Goal: Task Accomplishment & Management: Manage account settings

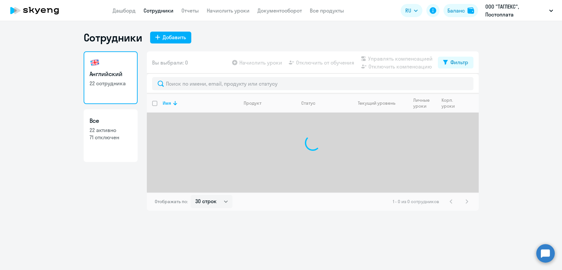
select select "30"
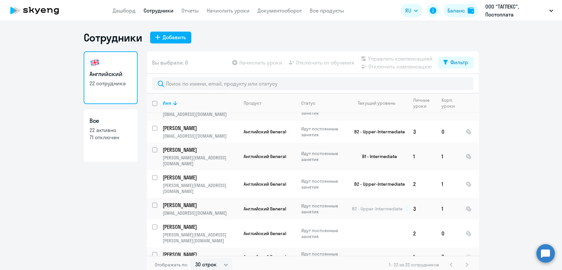
scroll to position [350, 0]
click at [231, 9] on link "Начислить уроки" at bounding box center [228, 10] width 43 height 7
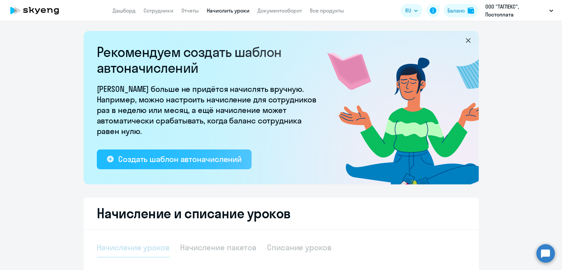
select select "10"
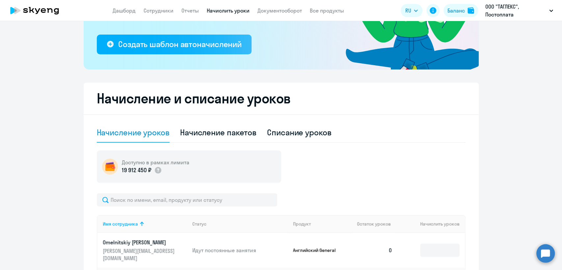
scroll to position [37, 0]
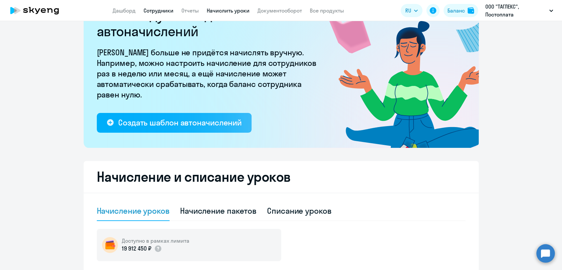
click at [153, 8] on link "Сотрудники" at bounding box center [159, 10] width 30 height 7
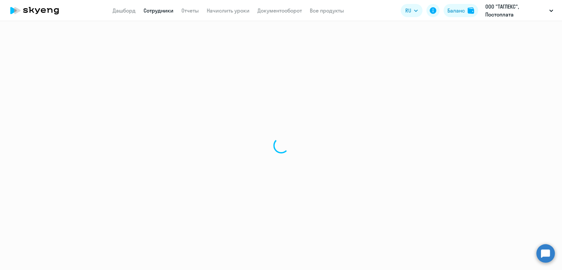
select select "30"
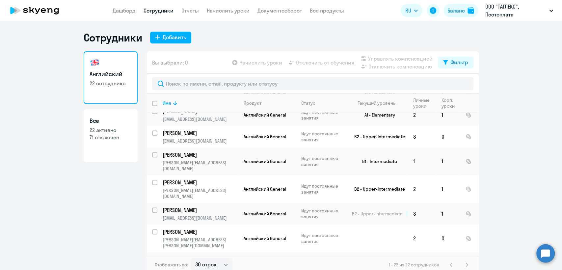
scroll to position [350, 0]
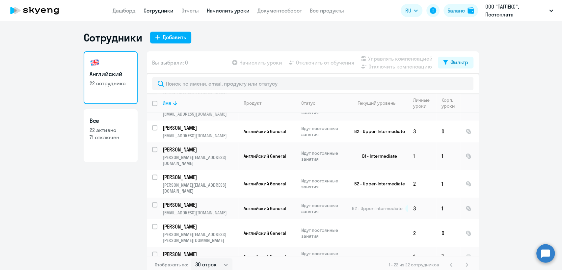
click at [237, 11] on link "Начислить уроки" at bounding box center [228, 10] width 43 height 7
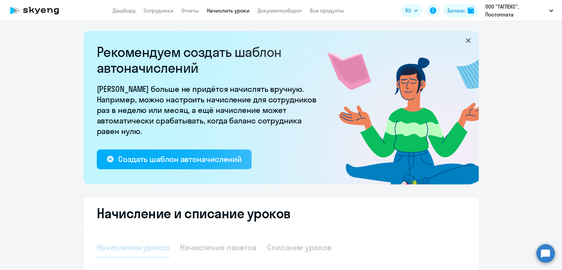
select select "10"
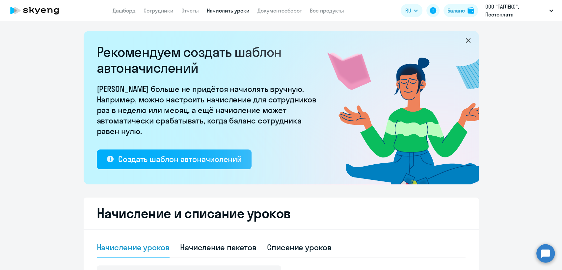
click at [163, 7] on app-menu-item-link "Сотрудники" at bounding box center [159, 11] width 30 height 8
click at [167, 13] on link "Сотрудники" at bounding box center [159, 10] width 30 height 7
select select "30"
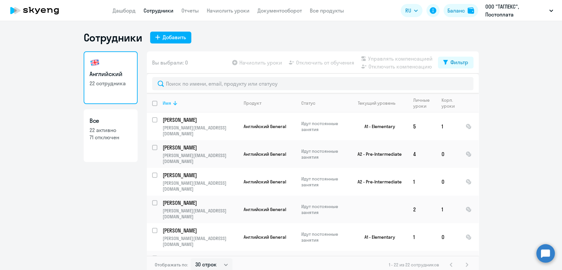
click at [157, 104] on th "Имя" at bounding box center [197, 103] width 81 height 19
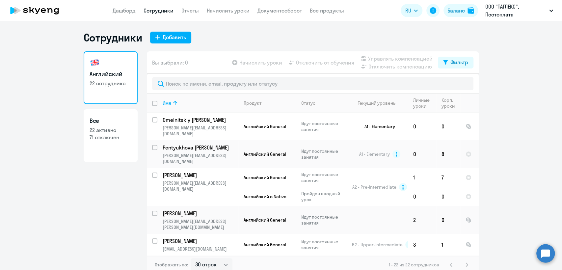
click at [153, 106] on input "deselect all" at bounding box center [158, 107] width 13 height 13
checkbox input "true"
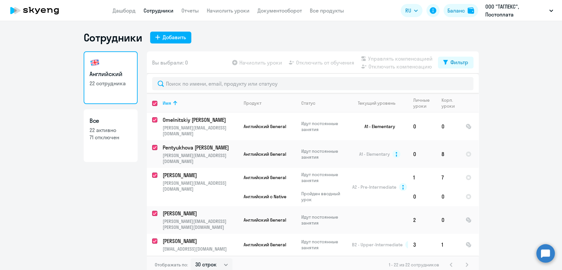
checkbox input "true"
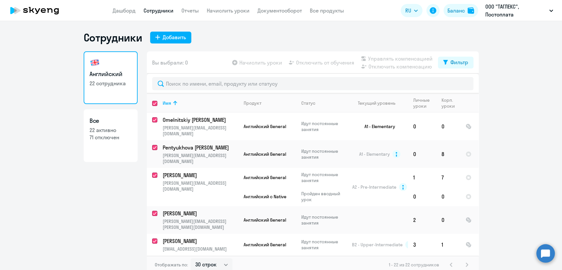
checkbox input "true"
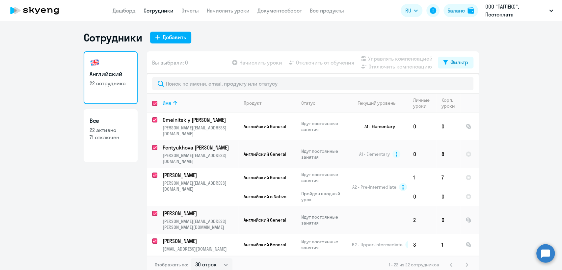
checkbox input "true"
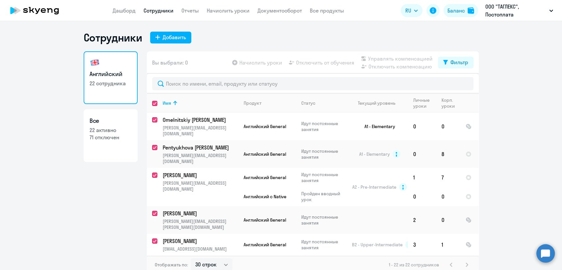
checkbox input "true"
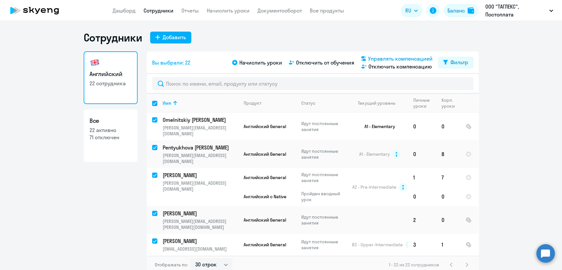
click at [388, 55] on span "Управлять компенсацией" at bounding box center [400, 59] width 65 height 8
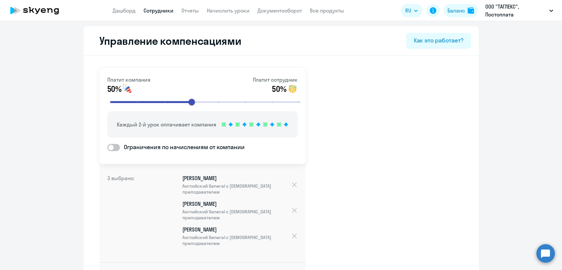
click at [163, 12] on link "Сотрудники" at bounding box center [159, 10] width 30 height 7
select select "30"
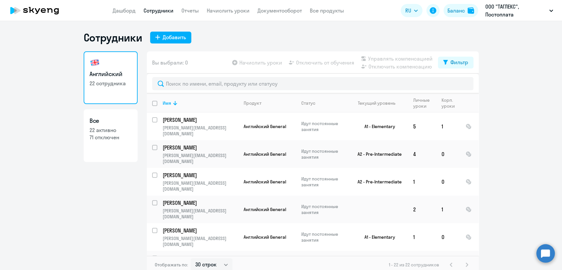
click at [152, 103] on input "deselect all" at bounding box center [158, 107] width 13 height 13
checkbox input "true"
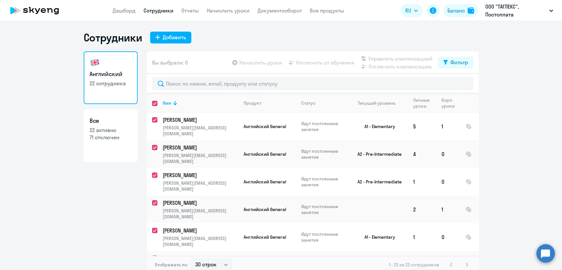
checkbox input "true"
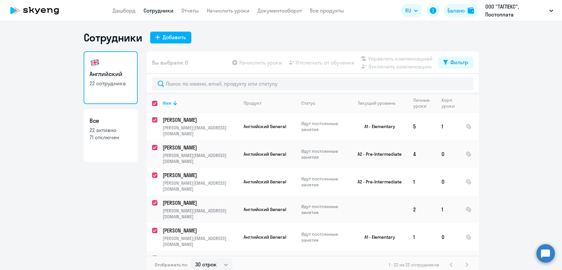
checkbox input "true"
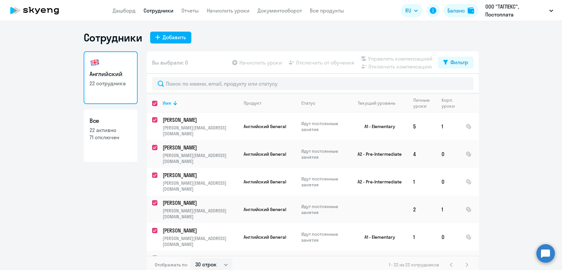
checkbox input "true"
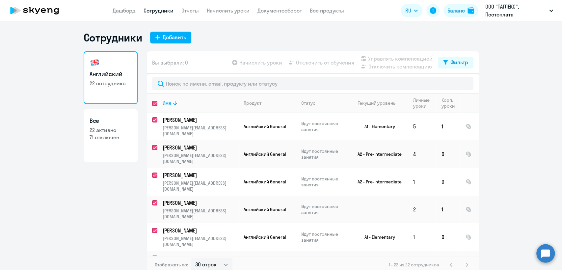
checkbox input "true"
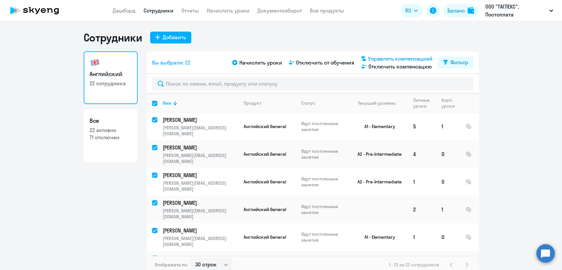
click at [369, 59] on span "Управлять компенсацией" at bounding box center [400, 59] width 65 height 8
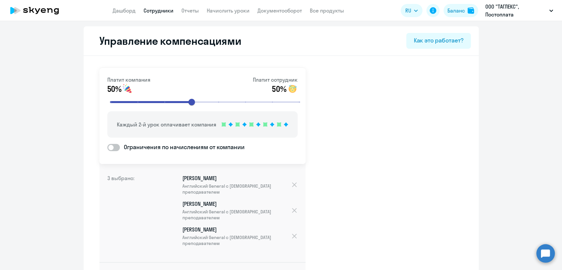
click at [111, 149] on span at bounding box center [113, 147] width 13 height 7
click at [107, 148] on input "Ограничения по начислениям от компании" at bounding box center [107, 147] width 0 height 0
checkbox input "true"
select select "MONTHLY"
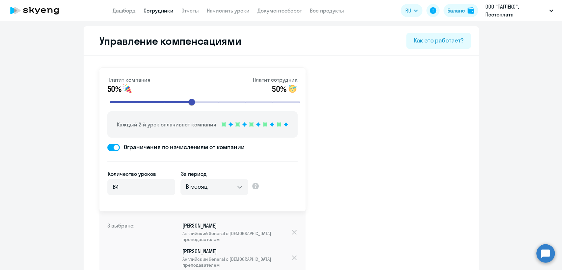
click at [108, 148] on span at bounding box center [113, 147] width 13 height 7
click at [107, 148] on input "Ограничения по начислениям от компании" at bounding box center [107, 147] width 0 height 0
checkbox input "false"
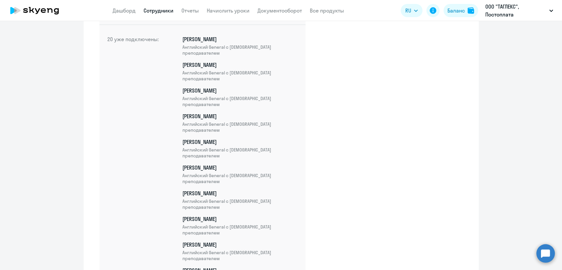
scroll to position [329, 0]
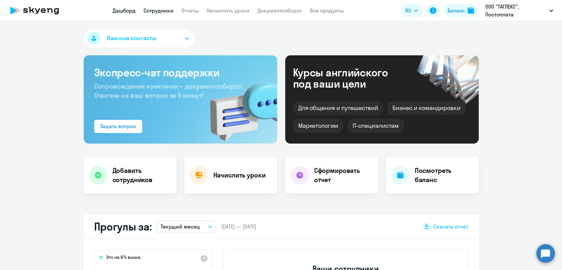
click at [155, 10] on link "Сотрудники" at bounding box center [159, 10] width 30 height 7
select select "30"
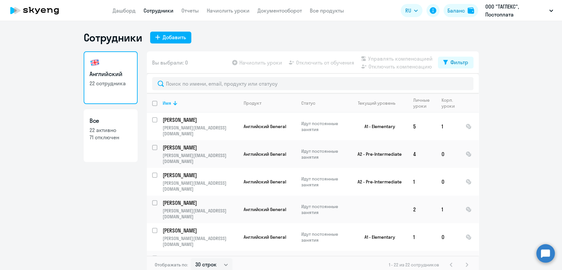
click at [153, 102] on input "deselect all" at bounding box center [158, 107] width 13 height 13
checkbox input "true"
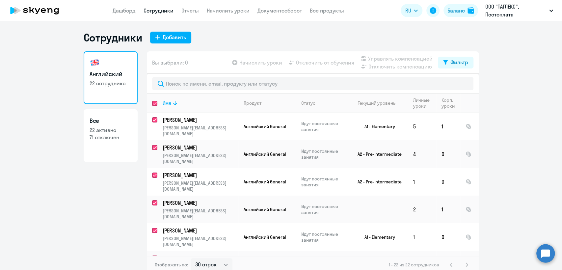
checkbox input "true"
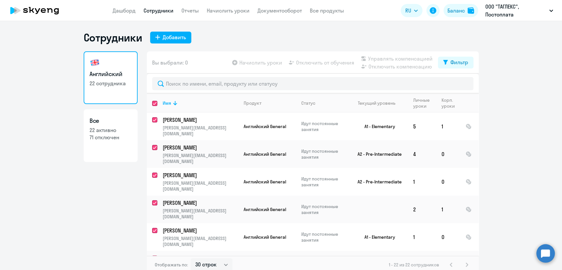
checkbox input "true"
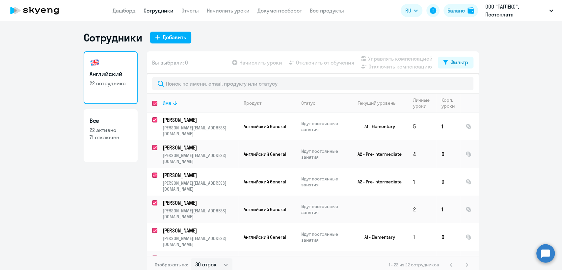
checkbox input "true"
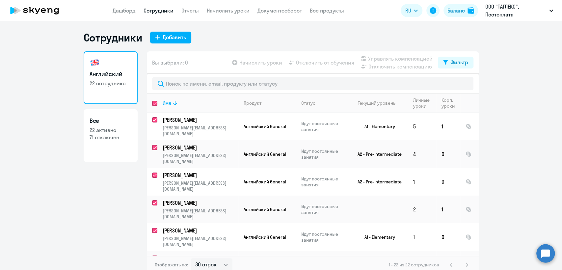
checkbox input "true"
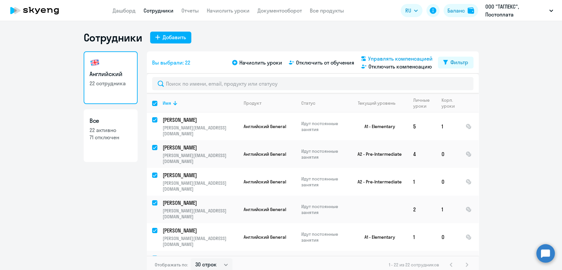
click at [385, 59] on span "Управлять компенсацией" at bounding box center [400, 59] width 65 height 8
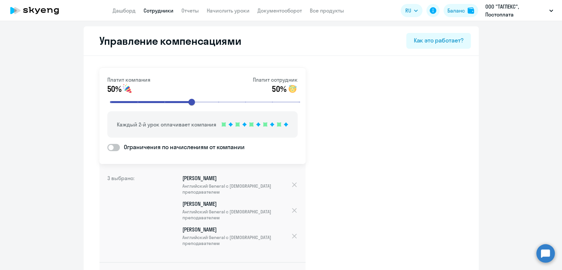
click at [111, 143] on label "Ограничения по начислениям от компании" at bounding box center [175, 147] width 137 height 9
click at [107, 147] on input "Ограничения по начислениям от компании" at bounding box center [107, 147] width 0 height 0
checkbox input "true"
select select "MONTHLY"
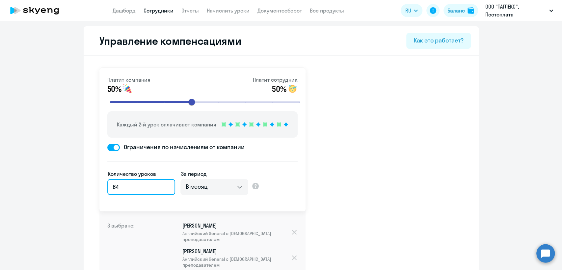
click at [150, 190] on input "64" at bounding box center [141, 187] width 68 height 16
type input "644"
click at [139, 188] on input "644" at bounding box center [141, 187] width 68 height 16
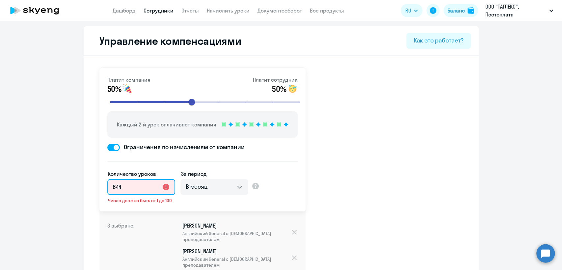
click at [139, 188] on input "644" at bounding box center [141, 187] width 68 height 16
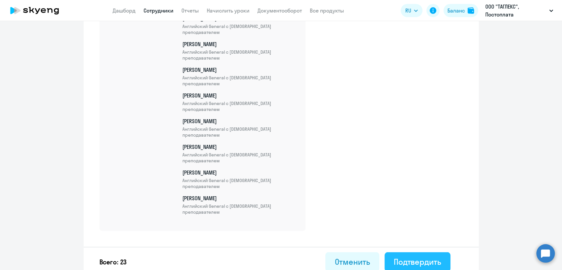
scroll to position [620, 0]
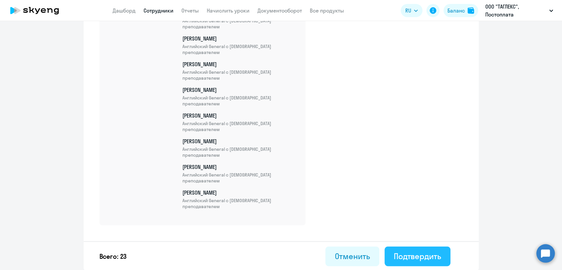
type input "4"
click at [414, 251] on div "Подтвердить" at bounding box center [417, 256] width 47 height 11
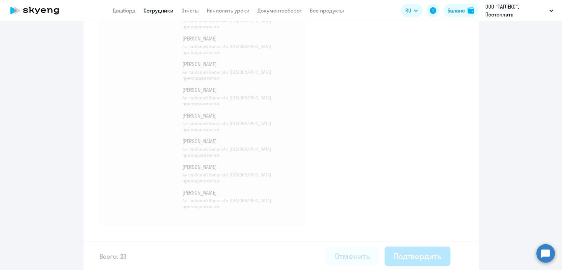
select select "30"
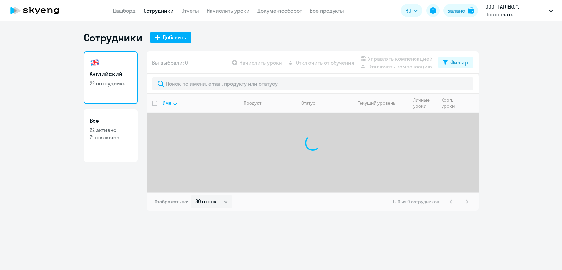
select select "30"
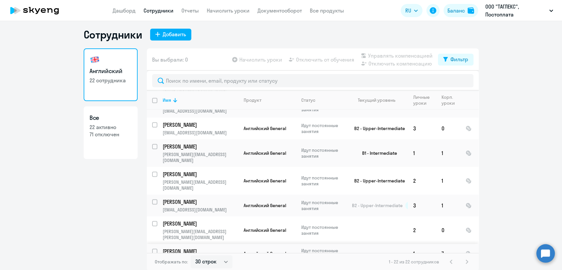
scroll to position [4, 0]
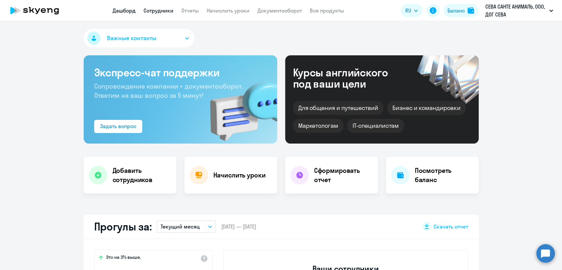
click at [158, 9] on link "Сотрудники" at bounding box center [159, 10] width 30 height 7
select select "30"
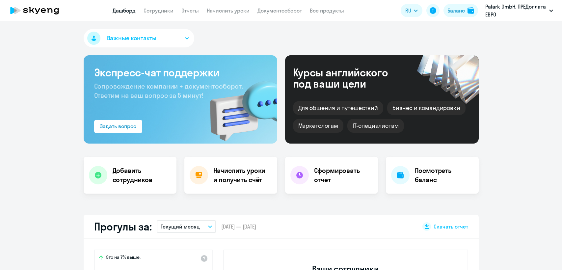
select select "30"
click at [164, 13] on link "Сотрудники" at bounding box center [159, 10] width 30 height 7
select select "30"
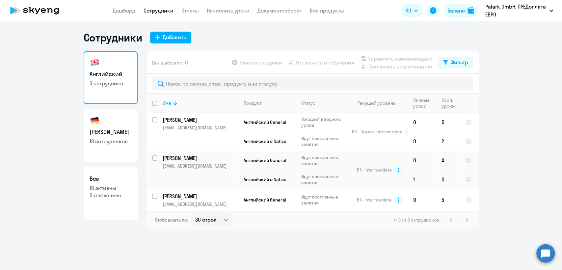
click at [118, 146] on link "Немецкий 18 сотрудников" at bounding box center [111, 135] width 54 height 53
select select "30"
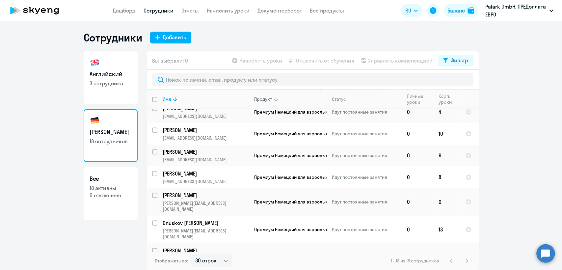
scroll to position [247, 0]
click at [240, 13] on link "Начислить уроки" at bounding box center [228, 10] width 43 height 7
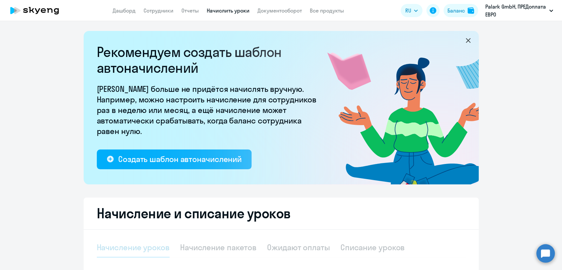
select select "10"
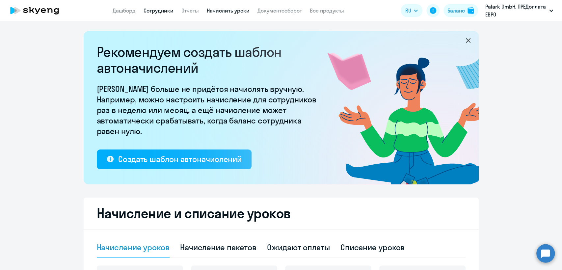
click at [162, 11] on link "Сотрудники" at bounding box center [159, 10] width 30 height 7
select select "30"
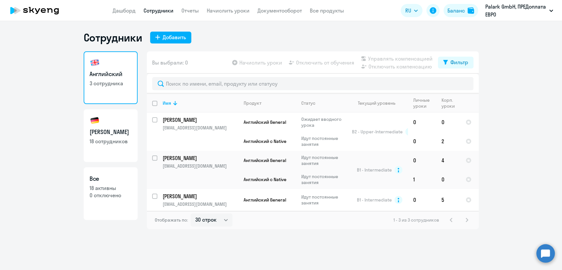
click at [121, 131] on h3 "[PERSON_NAME]" at bounding box center [111, 132] width 42 height 9
select select "30"
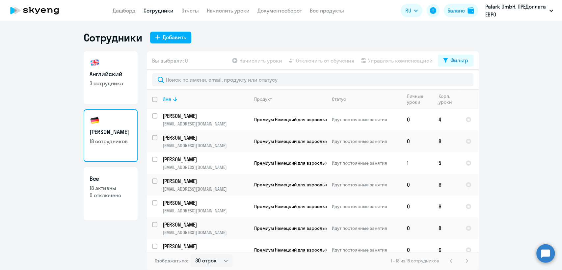
click at [123, 96] on link "Английский 3 сотрудника" at bounding box center [111, 77] width 54 height 53
select select "30"
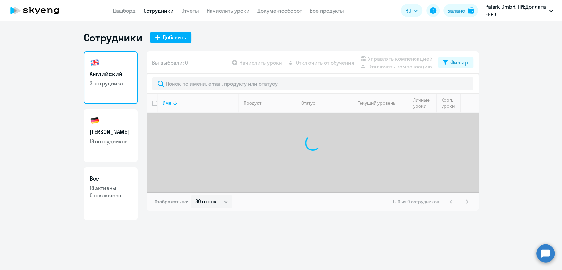
click at [120, 147] on link "Немецкий 18 сотрудников" at bounding box center [111, 135] width 54 height 53
select select "30"
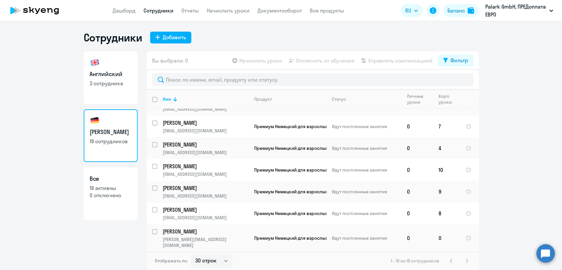
scroll to position [247, 0]
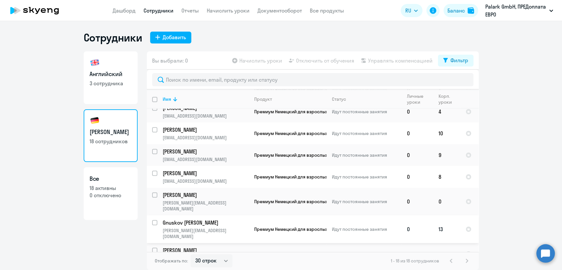
click at [259, 224] on td "Премиум Немецкий для взрослых" at bounding box center [288, 229] width 78 height 28
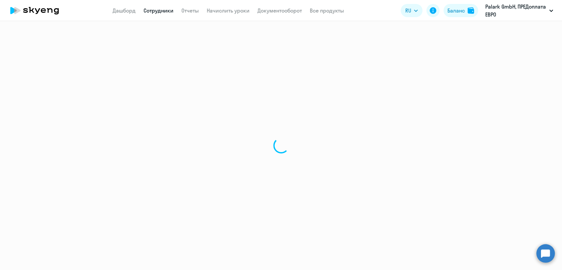
select select "english"
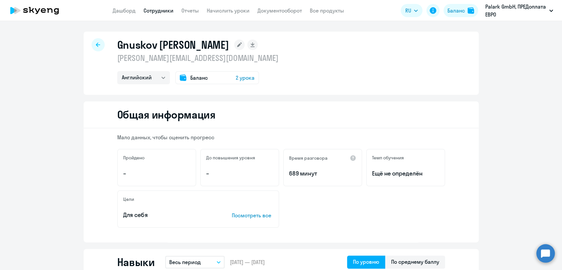
click at [182, 60] on p "sergey.gnuskov@gmail.com" at bounding box center [197, 58] width 161 height 11
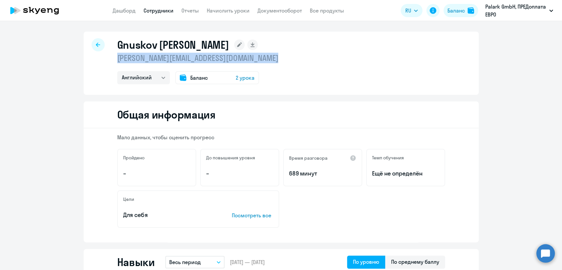
click at [182, 60] on p "sergey.gnuskov@gmail.com" at bounding box center [197, 58] width 161 height 11
copy p "sergey.gnuskov@gmail.com"
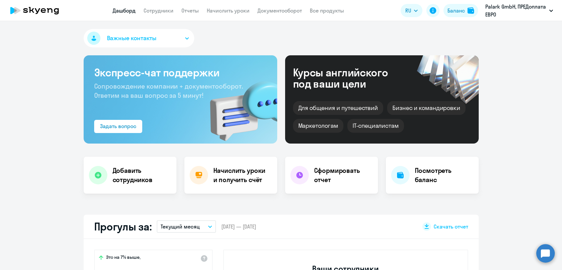
select select "30"
click at [162, 11] on link "Сотрудники" at bounding box center [159, 10] width 30 height 7
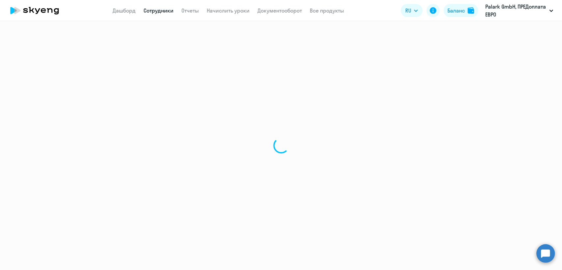
select select "30"
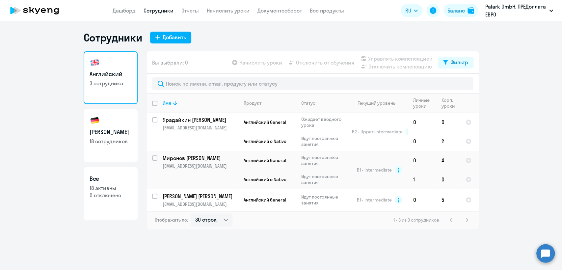
click at [116, 122] on link "Немецкий 18 сотрудников" at bounding box center [111, 135] width 54 height 53
select select "30"
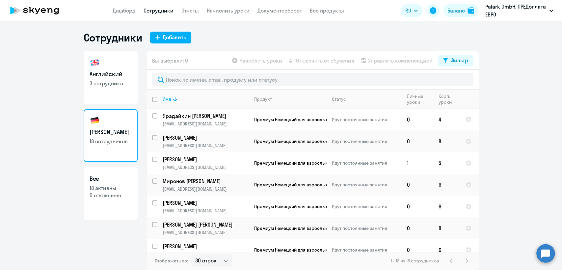
click at [108, 83] on p "3 сотрудника" at bounding box center [111, 83] width 42 height 7
select select "30"
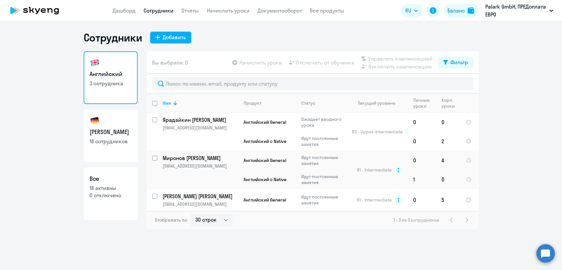
click at [120, 130] on h3 "[PERSON_NAME]" at bounding box center [111, 132] width 42 height 9
select select "30"
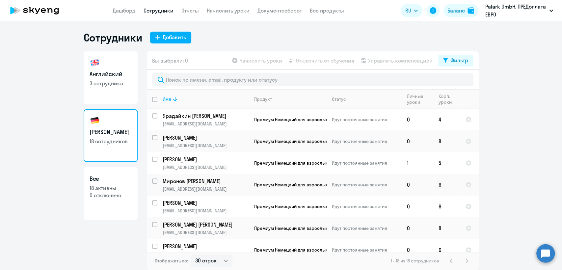
click at [112, 93] on link "Английский 3 сотрудника" at bounding box center [111, 77] width 54 height 53
select select "30"
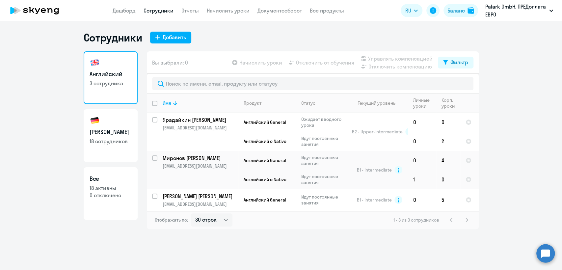
click at [119, 128] on h3 "Немецкий" at bounding box center [111, 132] width 42 height 9
select select "30"
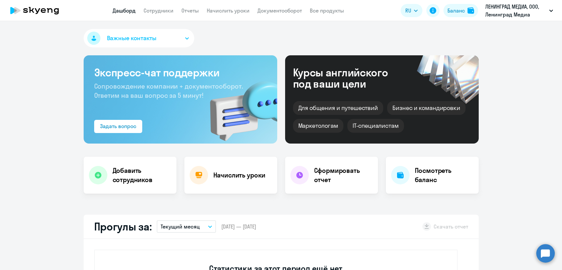
select select "30"
click at [173, 12] on link "Сотрудники" at bounding box center [159, 10] width 30 height 7
select select "30"
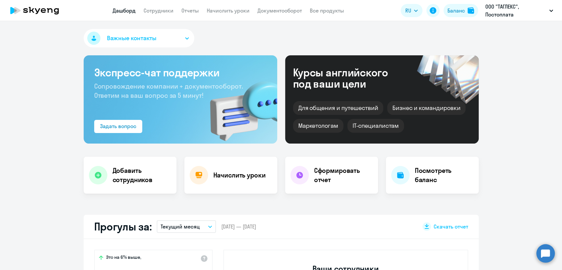
click at [156, 12] on link "Сотрудники" at bounding box center [159, 10] width 30 height 7
select select "30"
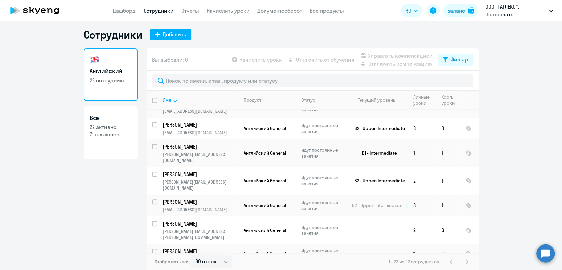
scroll to position [4, 0]
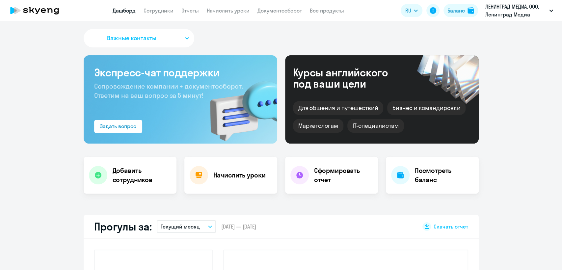
select select "30"
click at [280, 6] on app-header "Дашборд Сотрудники Отчеты Начислить уроки Документооборот Все продукты Дашборд …" at bounding box center [281, 10] width 562 height 21
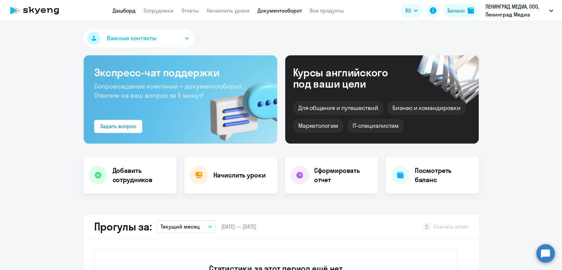
click at [284, 9] on link "Документооборот" at bounding box center [280, 10] width 44 height 7
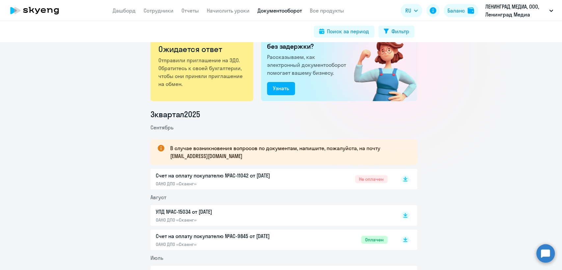
scroll to position [37, 0]
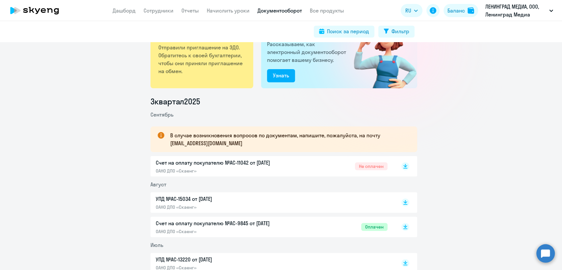
click at [301, 167] on div "Счет на оплату покупателю №AC-11042 от 02.09.2025 ОАНО ДПО «Скаенг» Не оплачен" at bounding box center [272, 166] width 232 height 15
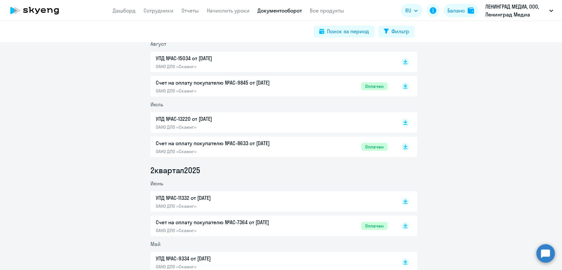
scroll to position [219, 0]
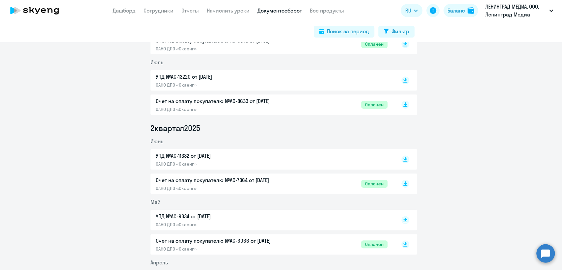
click at [233, 162] on p "ОАНО ДПО «Скаенг»" at bounding box center [225, 164] width 138 height 6
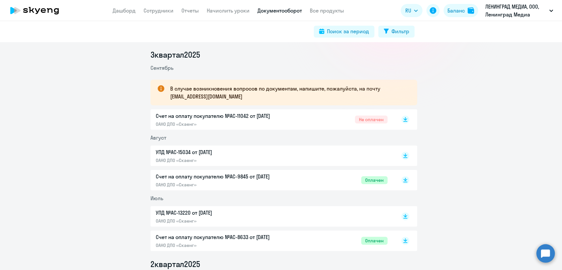
scroll to position [37, 0]
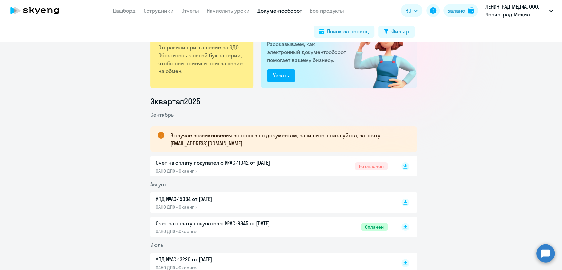
click at [286, 164] on p "Счет на оплату покупателю №AC-11042 от 02.09.2025" at bounding box center [225, 163] width 138 height 8
click at [403, 170] on rect at bounding box center [406, 166] width 8 height 8
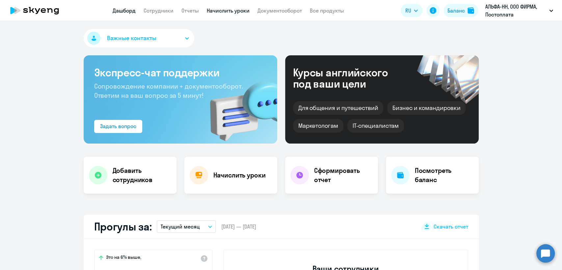
click at [221, 10] on link "Начислить уроки" at bounding box center [228, 10] width 43 height 7
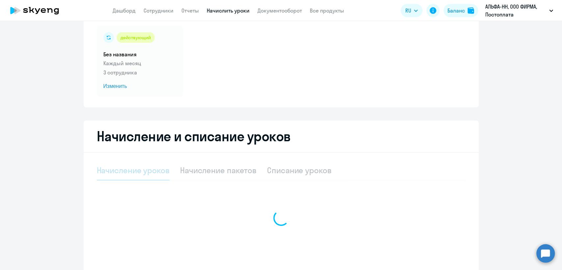
scroll to position [88, 0]
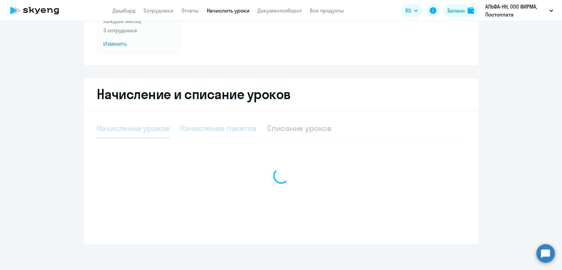
select select "10"
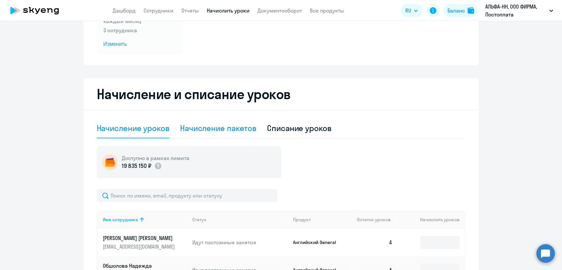
click at [235, 129] on div "Начисление пакетов" at bounding box center [218, 128] width 76 height 11
select select "10"
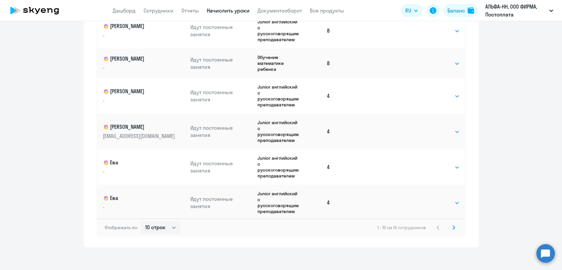
scroll to position [0, 0]
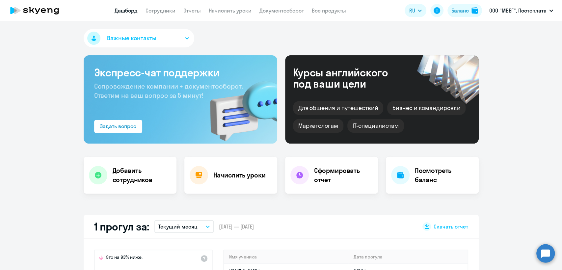
click at [149, 17] on app-header "Дашборд Сотрудники Отчеты Начислить уроки Документооборот Все продукты Дашборд …" at bounding box center [281, 10] width 562 height 21
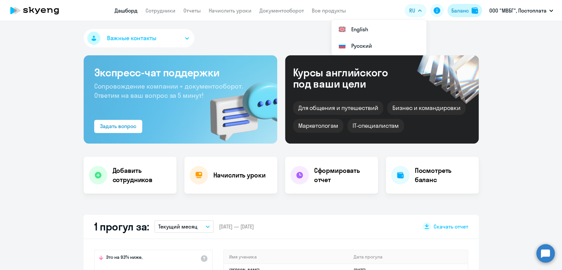
click at [454, 9] on div "Баланс" at bounding box center [460, 11] width 17 height 8
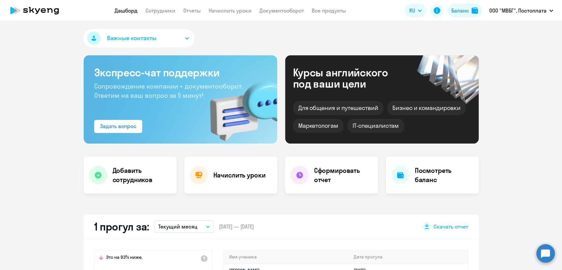
select select "english_adult_not_native_speaker"
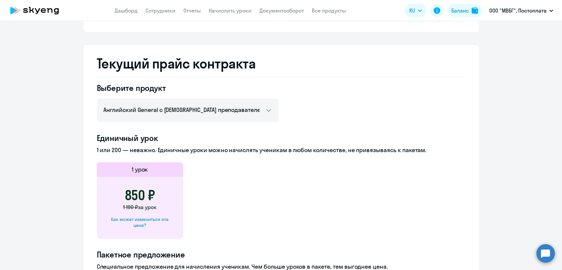
scroll to position [183, 0]
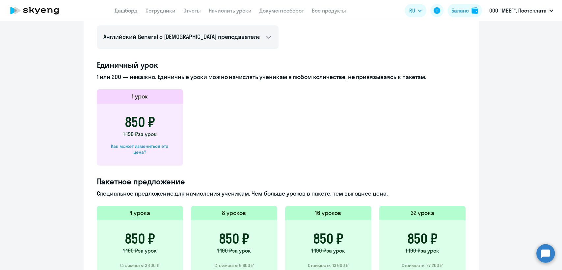
click at [160, 146] on div "Как может измениться эта цена?" at bounding box center [139, 149] width 65 height 12
select select "english_adult_not_native_speaker"
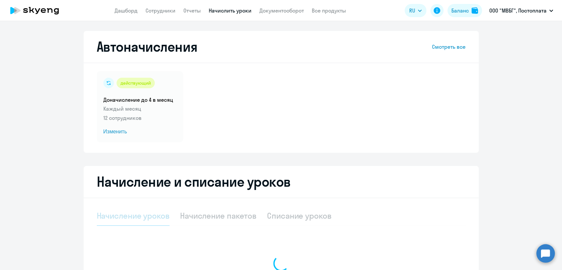
select select "10"
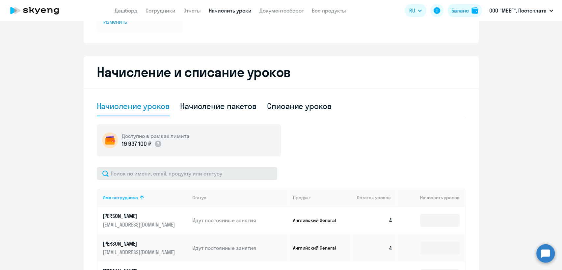
scroll to position [37, 0]
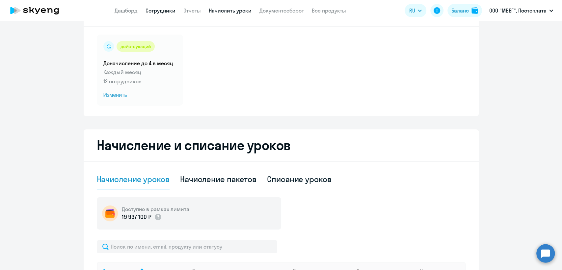
click at [166, 11] on link "Сотрудники" at bounding box center [161, 10] width 30 height 7
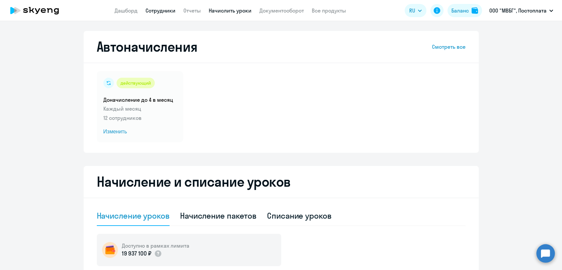
select select "30"
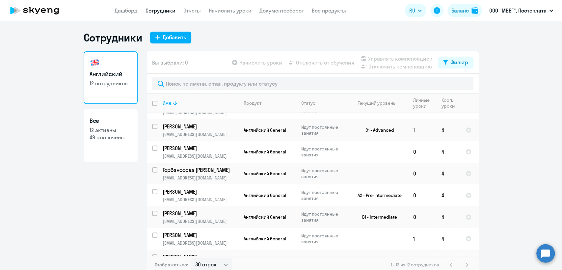
scroll to position [117, 0]
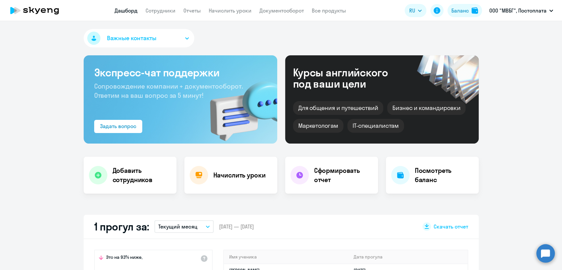
select select "30"
click at [157, 10] on link "Сотрудники" at bounding box center [161, 10] width 30 height 7
select select "30"
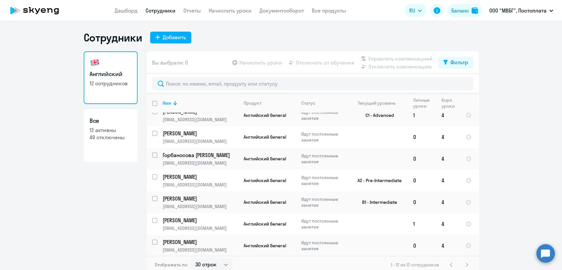
scroll to position [80, 0]
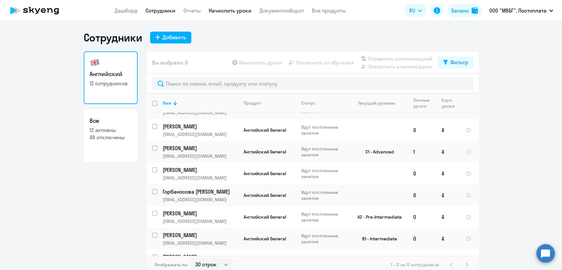
click at [231, 14] on link "Начислить уроки" at bounding box center [230, 10] width 43 height 7
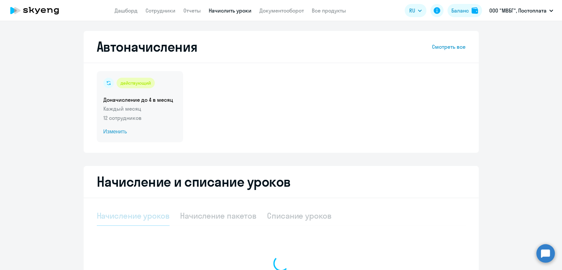
select select "10"
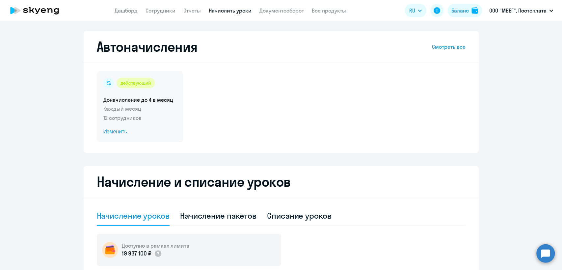
click at [159, 125] on div "действующий Доначисление до 4 в месяц Каждый месяц 12 сотрудников Изменить" at bounding box center [140, 106] width 86 height 71
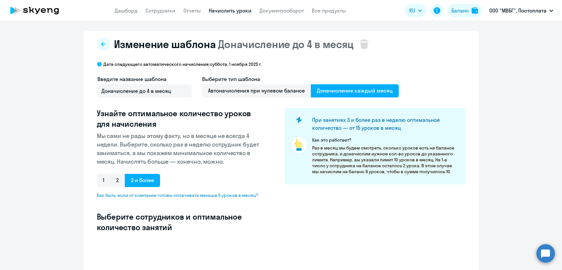
select select "10"
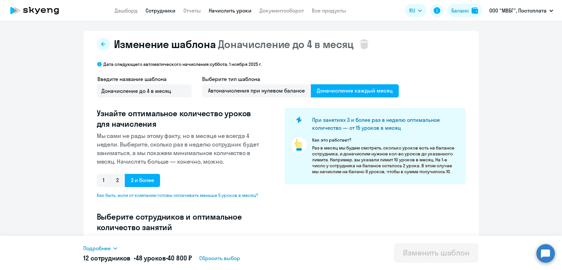
click at [159, 10] on link "Сотрудники" at bounding box center [161, 10] width 30 height 7
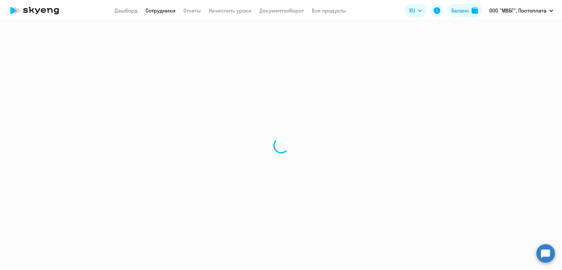
select select "30"
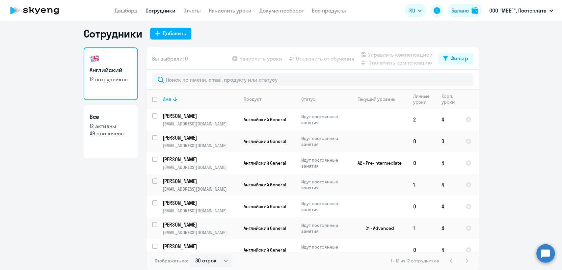
click at [98, 131] on p "49 отключены" at bounding box center [111, 133] width 42 height 7
select select "30"
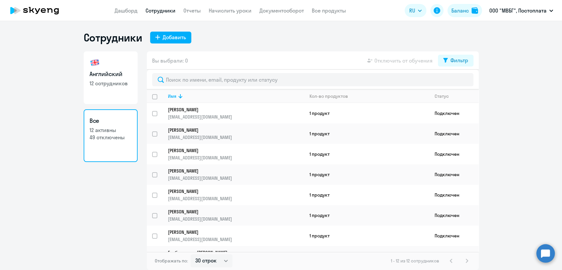
click at [103, 93] on link "Английский 12 сотрудников" at bounding box center [111, 77] width 54 height 53
select select "30"
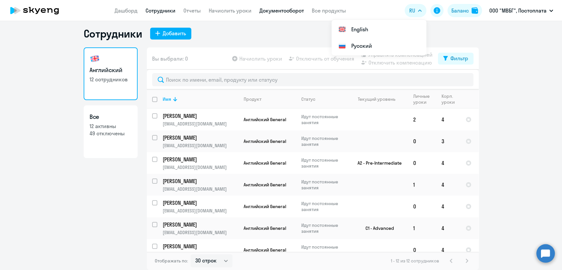
click at [277, 9] on link "Документооборот" at bounding box center [282, 10] width 44 height 7
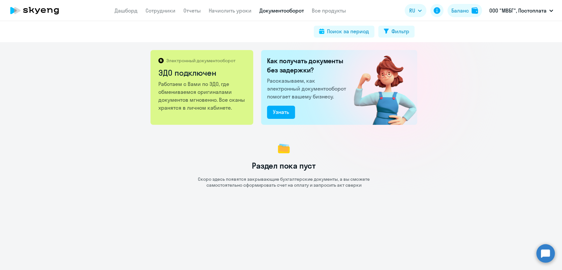
click at [155, 7] on app-menu-item-link "Сотрудники" at bounding box center [161, 11] width 30 height 8
click at [155, 8] on link "Сотрудники" at bounding box center [161, 10] width 30 height 7
select select "30"
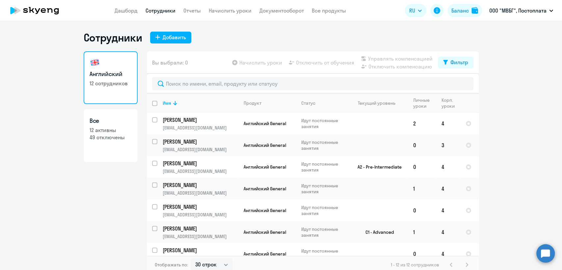
click at [285, 15] on app-header "Дашборд Сотрудники Отчеты Начислить уроки Документооборот Все продукты Дашборд …" at bounding box center [281, 10] width 562 height 21
click at [285, 12] on link "Документооборот" at bounding box center [282, 10] width 44 height 7
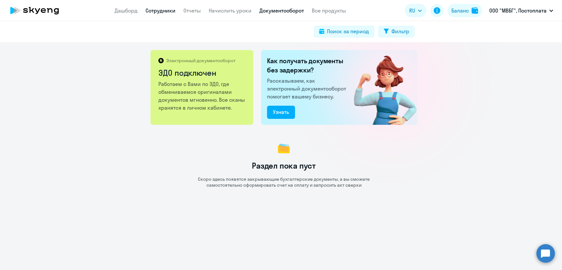
click at [166, 8] on link "Сотрудники" at bounding box center [161, 10] width 30 height 7
select select "30"
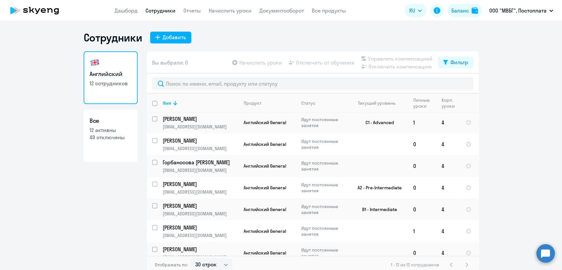
scroll to position [117, 0]
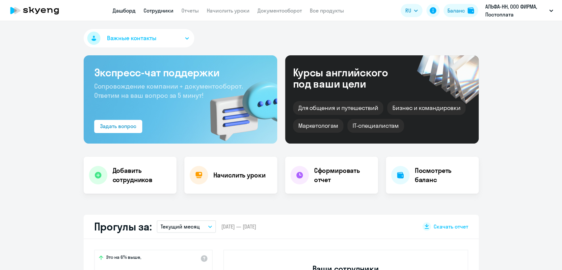
click at [158, 6] on app-header "Дашборд Сотрудники Отчеты Начислить уроки Документооборот Все продукты Дашборд …" at bounding box center [281, 10] width 562 height 21
click at [160, 9] on link "Сотрудники" at bounding box center [159, 10] width 30 height 7
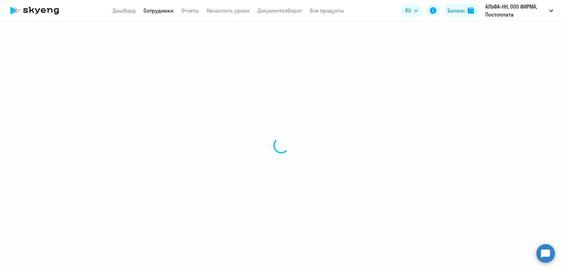
select select "30"
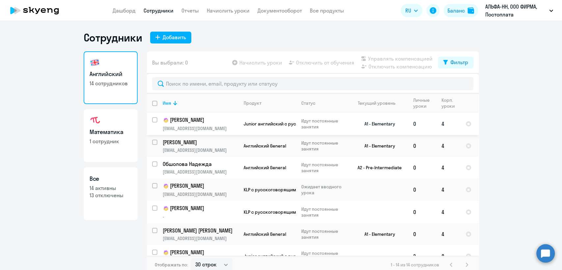
scroll to position [37, 0]
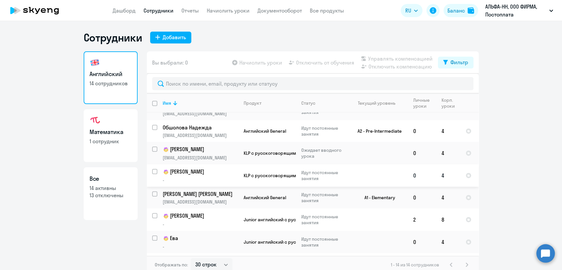
click at [195, 170] on p "Иван" at bounding box center [200, 172] width 74 height 8
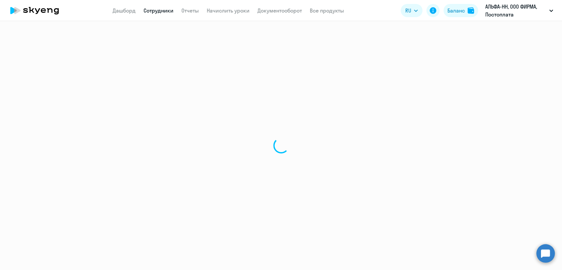
select select "english"
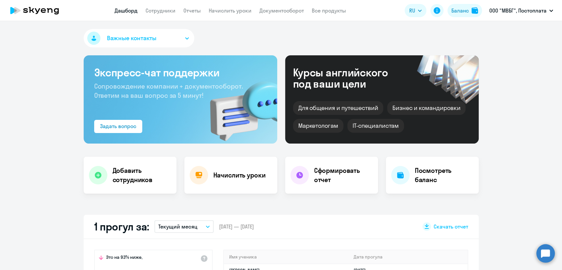
select select "30"
click at [154, 8] on link "Сотрудники" at bounding box center [161, 10] width 30 height 7
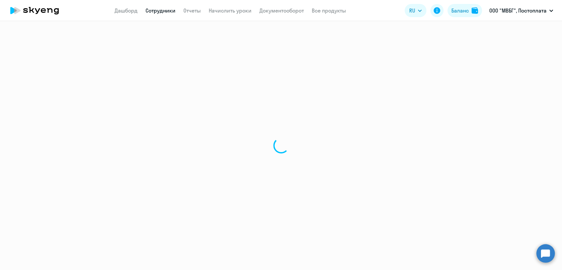
select select "30"
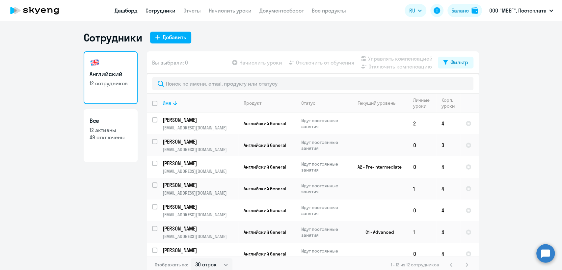
click at [129, 7] on link "Дашборд" at bounding box center [126, 10] width 23 height 7
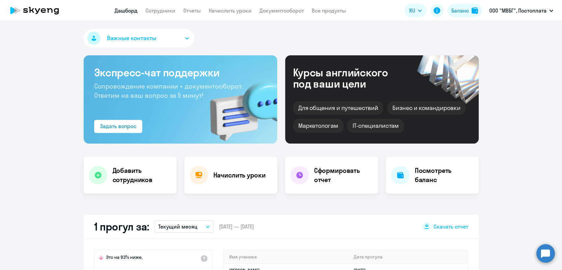
select select "30"
